Goal: Book appointment/travel/reservation

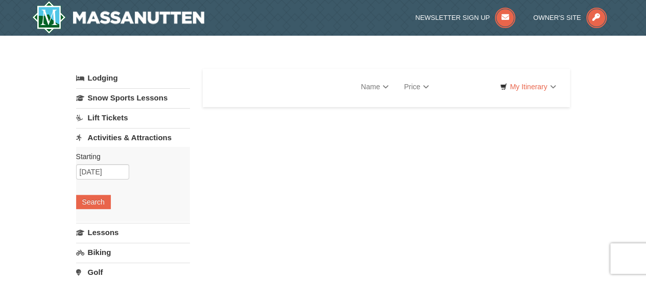
click at [150, 140] on link "Activities & Attractions" at bounding box center [133, 137] width 114 height 19
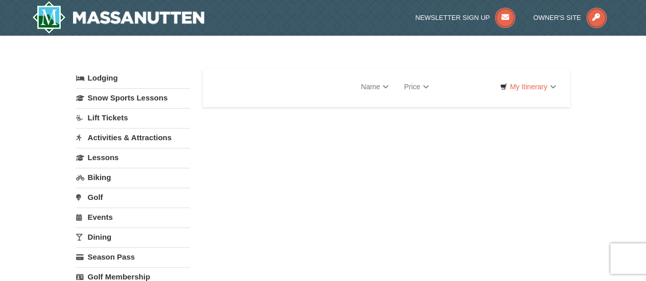
click at [154, 133] on link "Activities & Attractions" at bounding box center [133, 137] width 114 height 19
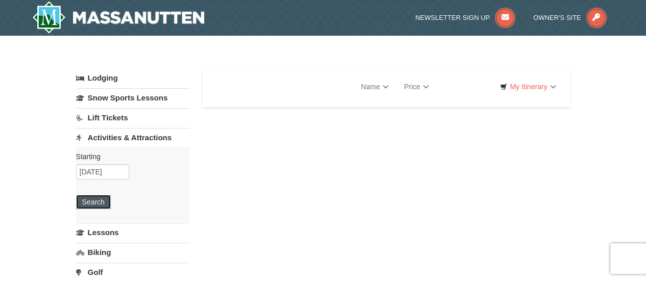
click at [109, 201] on button "Search" at bounding box center [93, 202] width 35 height 14
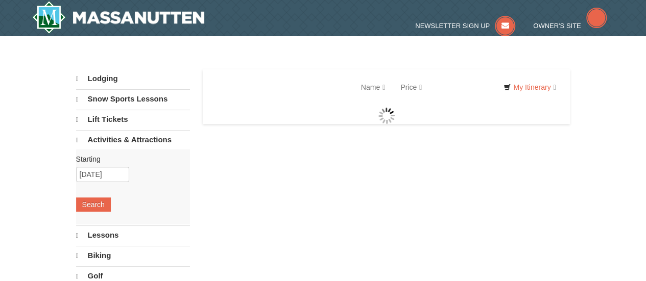
select select "10"
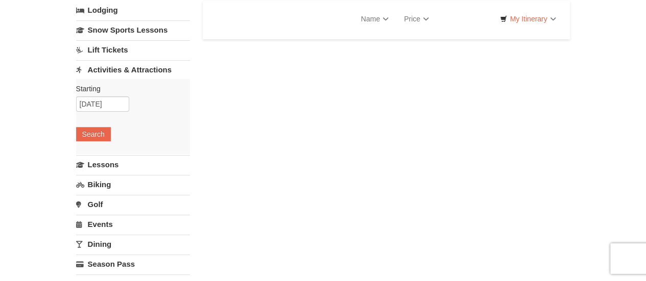
scroll to position [66, 0]
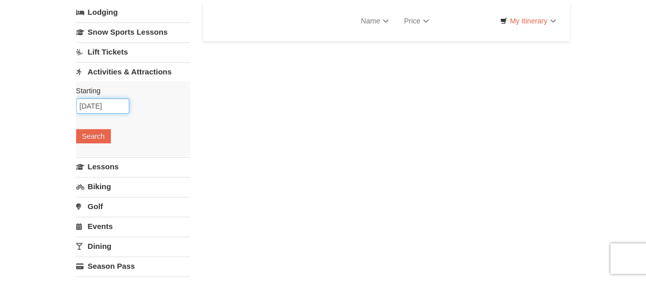
click at [105, 98] on input "10/13/2025" at bounding box center [102, 105] width 53 height 15
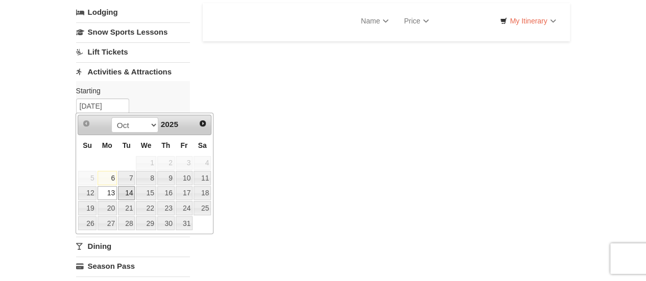
click at [127, 190] on link "14" at bounding box center [126, 193] width 17 height 14
type input "[DATE]"
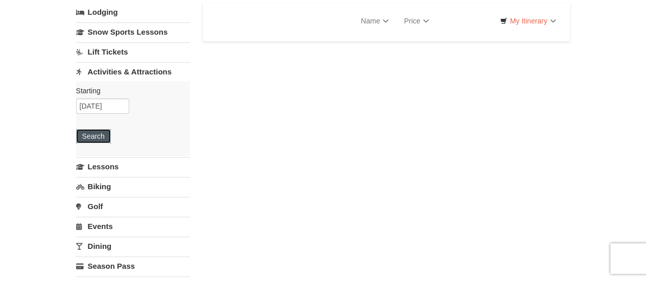
click at [101, 140] on button "Search" at bounding box center [93, 136] width 35 height 14
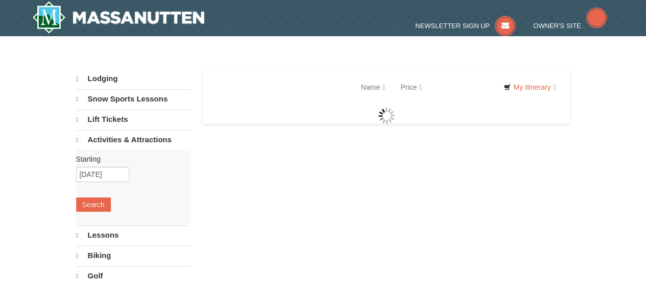
select select "10"
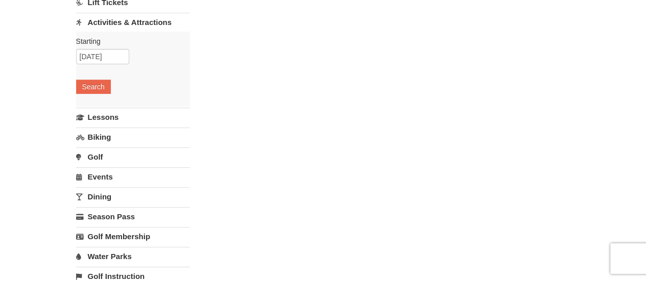
scroll to position [48, 0]
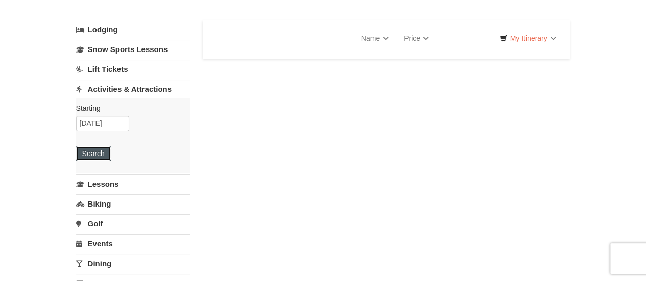
click at [85, 151] on button "Search" at bounding box center [93, 153] width 35 height 14
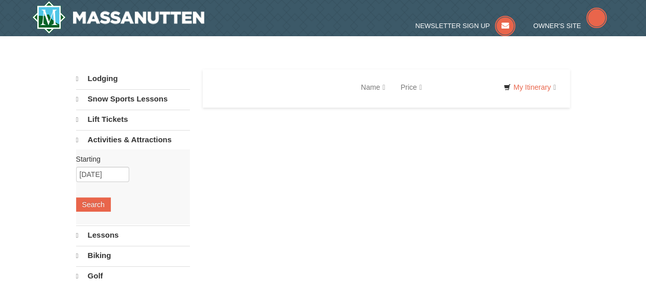
select select "10"
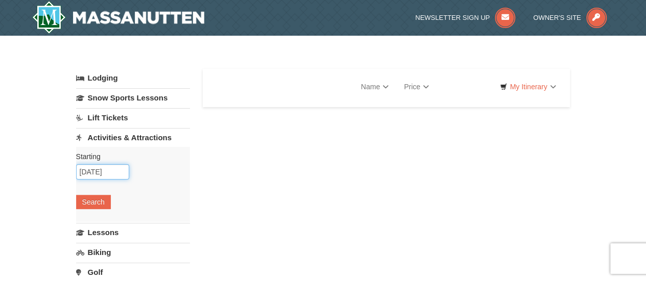
click at [116, 169] on input "10/14/2025" at bounding box center [102, 171] width 53 height 15
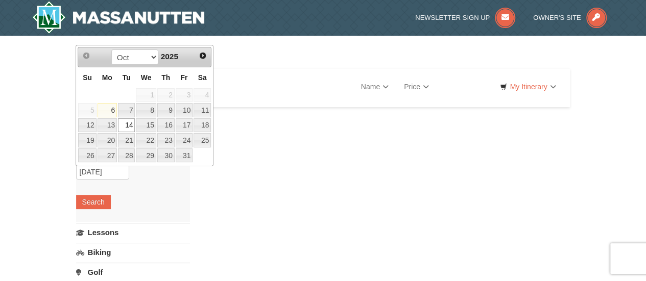
click at [110, 115] on link "6" at bounding box center [106, 110] width 19 height 14
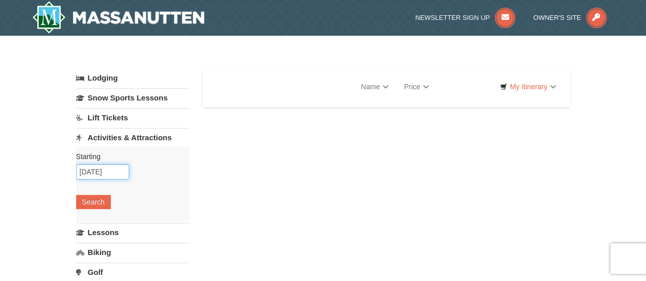
click at [101, 176] on input "10/06/2025" at bounding box center [102, 171] width 53 height 15
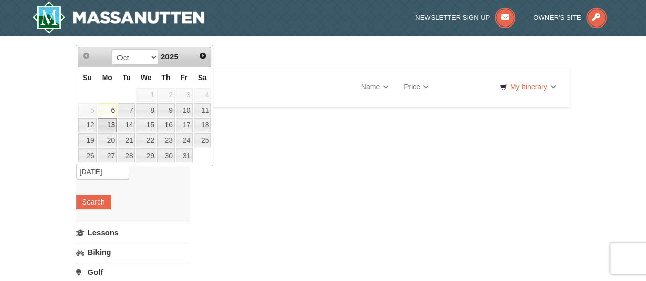
click at [118, 121] on link "14" at bounding box center [126, 125] width 17 height 14
type input "[DATE]"
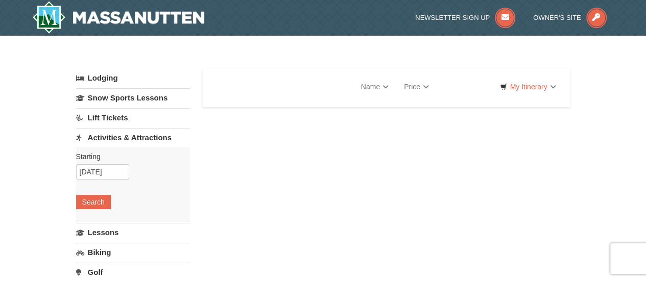
click at [87, 212] on div "Starting Please format dates MM/DD/YYYY 10/14/2025 Search" at bounding box center [133, 184] width 114 height 75
click at [87, 209] on div "Starting Please format dates MM/DD/YYYY 10/14/2025 Search" at bounding box center [133, 184] width 114 height 75
click at [90, 199] on button "Search" at bounding box center [93, 202] width 35 height 14
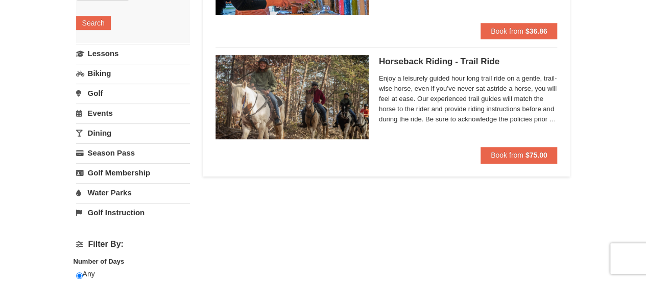
scroll to position [179, 0]
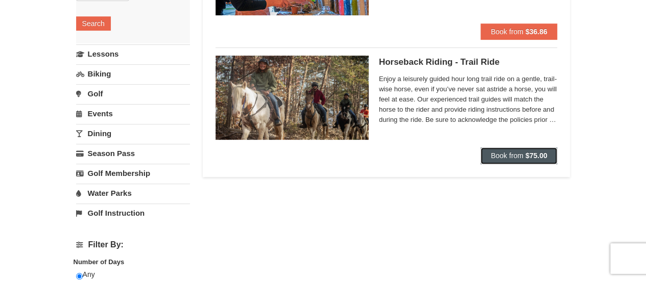
click at [492, 150] on button "Book from $75.00" at bounding box center [518, 155] width 77 height 16
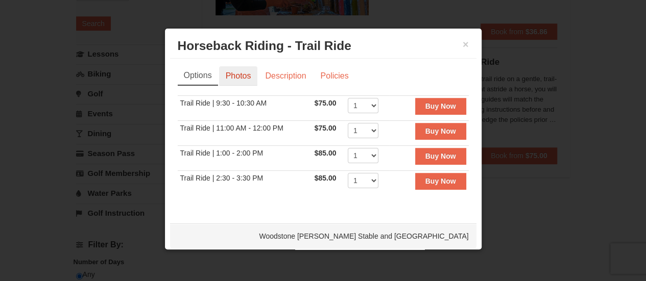
click at [242, 75] on link "Photos" at bounding box center [238, 75] width 39 height 19
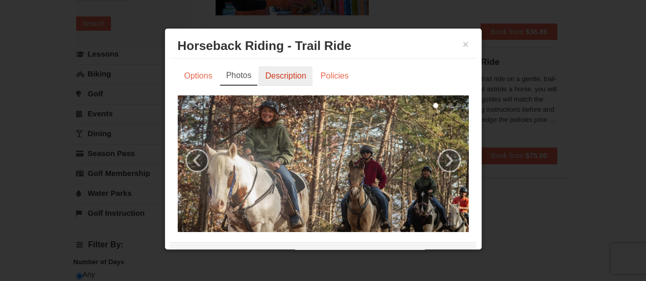
click at [291, 80] on link "Description" at bounding box center [285, 75] width 54 height 19
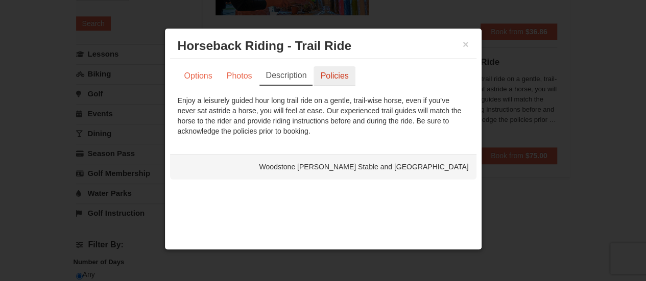
click at [322, 78] on link "Policies" at bounding box center [333, 75] width 41 height 19
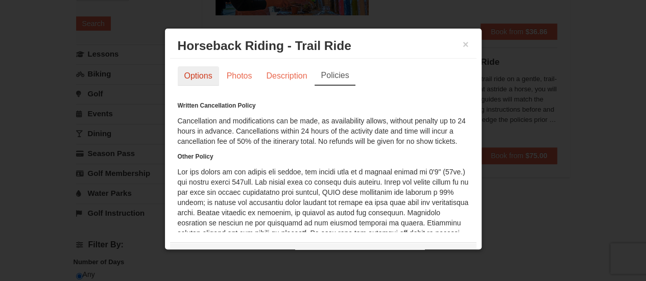
click at [203, 69] on link "Options" at bounding box center [198, 75] width 41 height 19
